Goal: Transaction & Acquisition: Purchase product/service

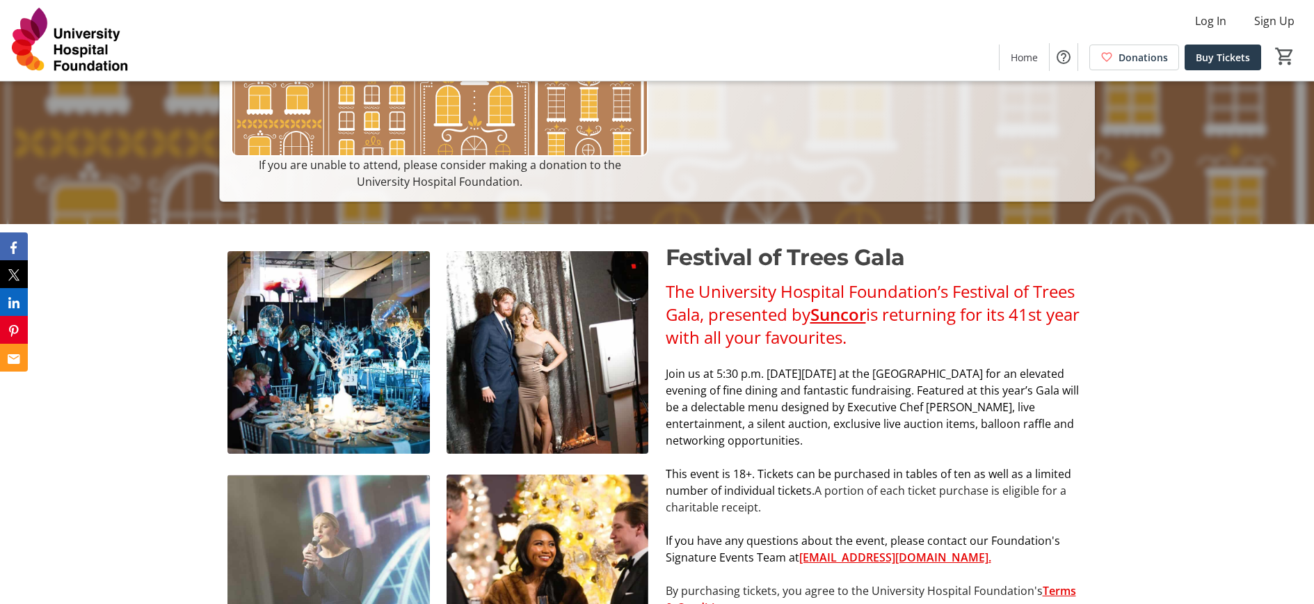
scroll to position [211, 0]
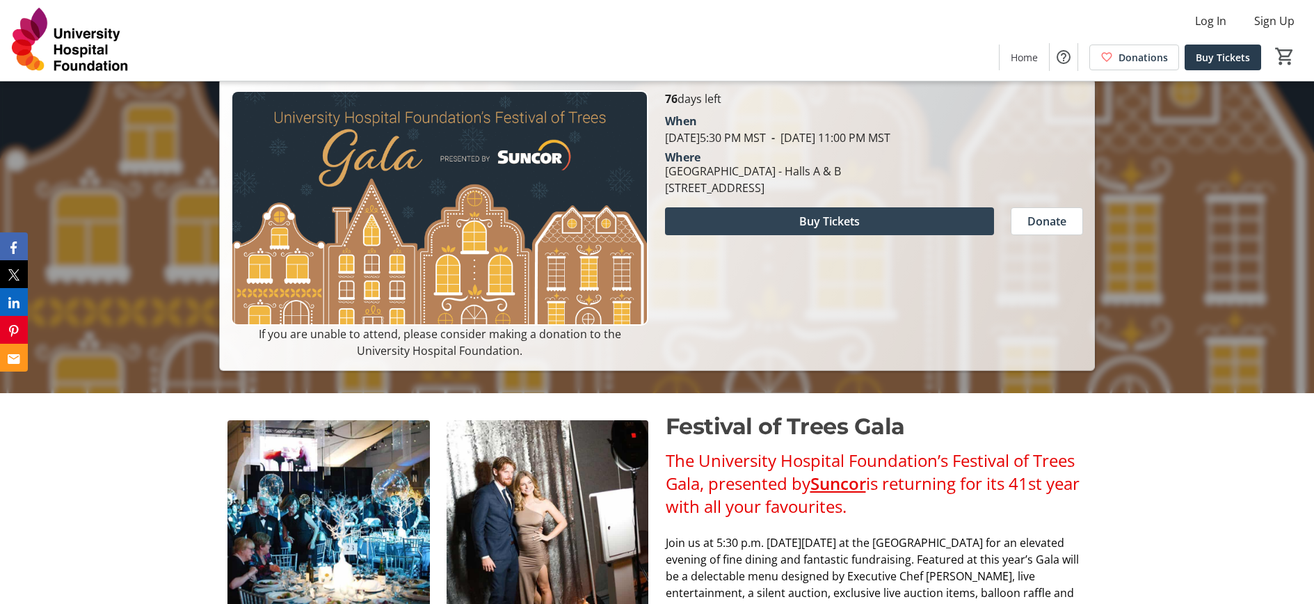
click at [828, 216] on span "Buy Tickets" at bounding box center [829, 221] width 61 height 17
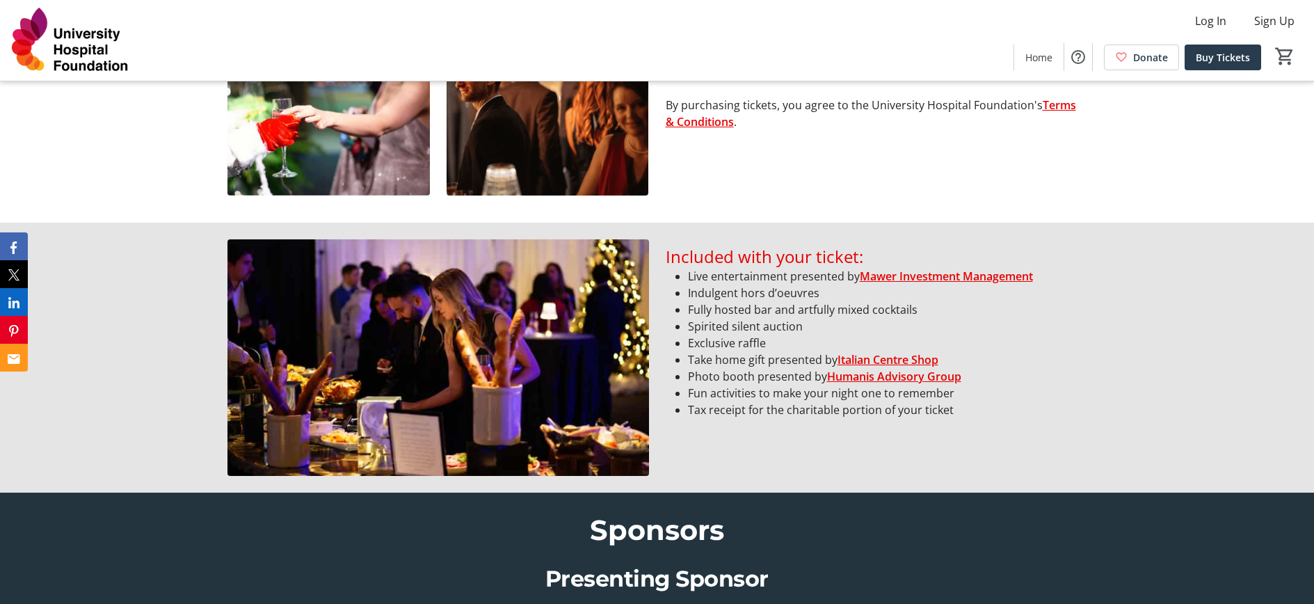
scroll to position [983, 0]
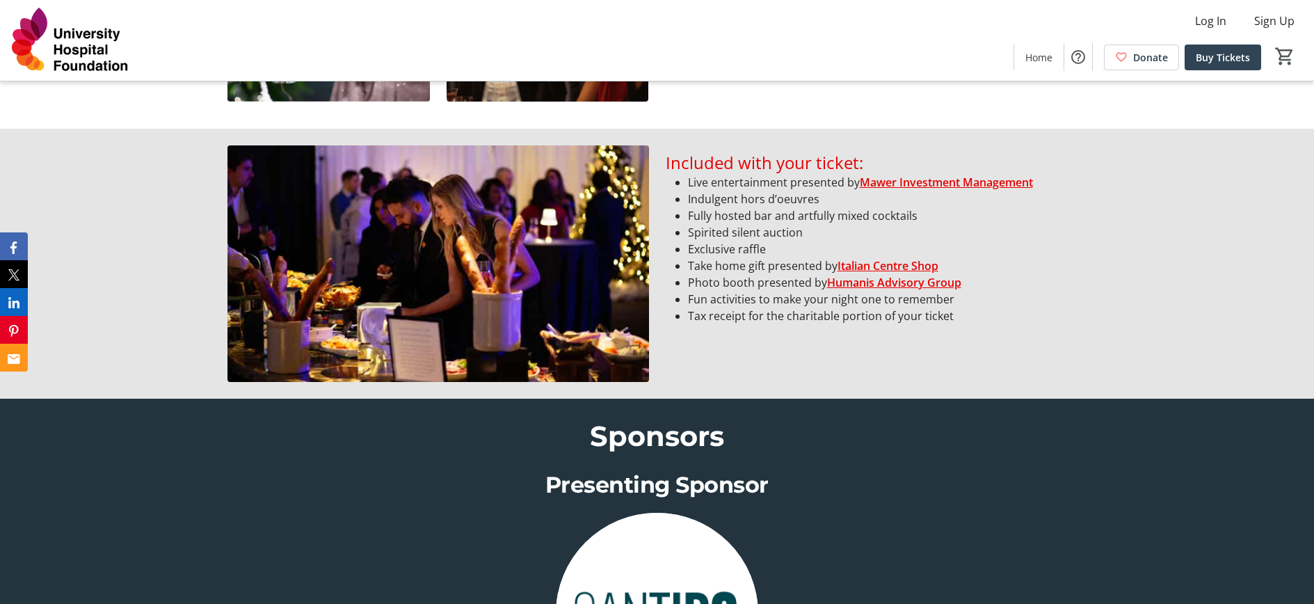
click at [1218, 56] on span "Buy Tickets" at bounding box center [1222, 57] width 54 height 15
